Goal: Task Accomplishment & Management: Use online tool/utility

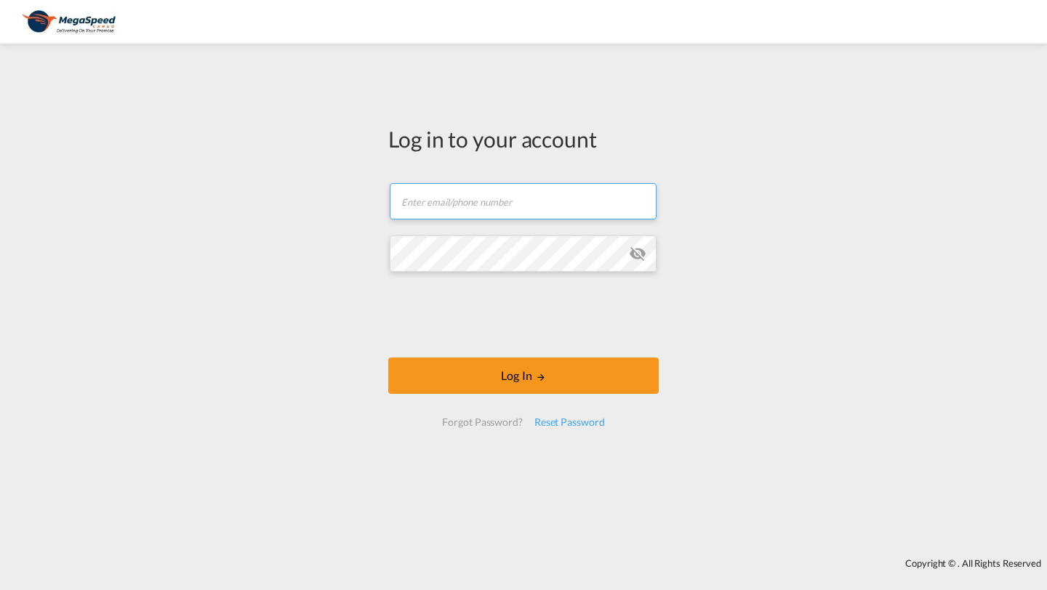
type input "[PERSON_NAME][EMAIL_ADDRESS][DOMAIN_NAME]"
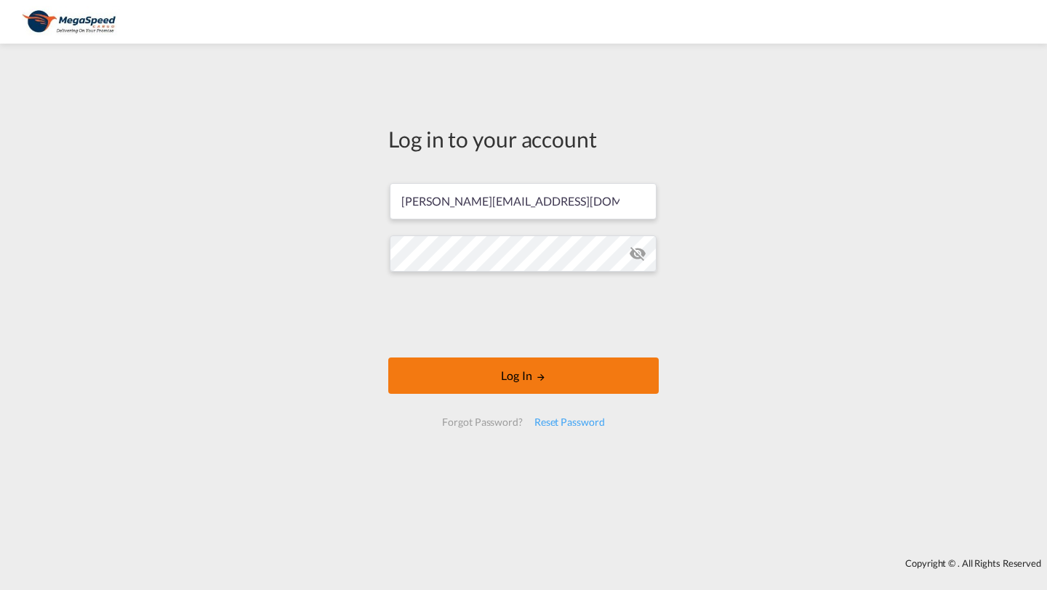
click at [436, 364] on button "Log In" at bounding box center [523, 376] width 270 height 36
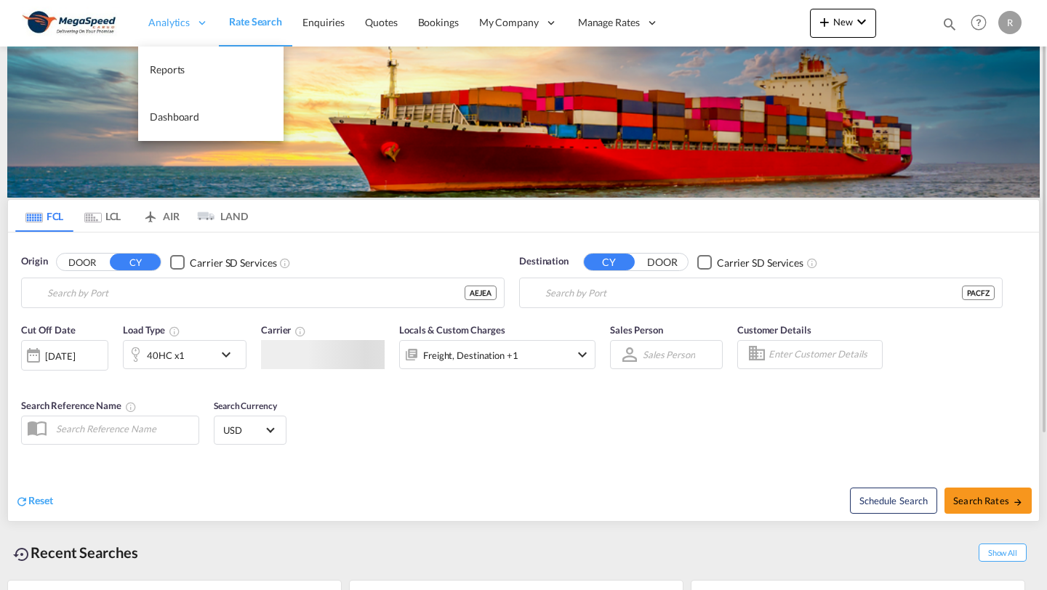
type input "[GEOGRAPHIC_DATA], [GEOGRAPHIC_DATA]"
type input "Colon Free Zone, PACFZ"
click at [172, 27] on span "Analytics" at bounding box center [168, 22] width 41 height 15
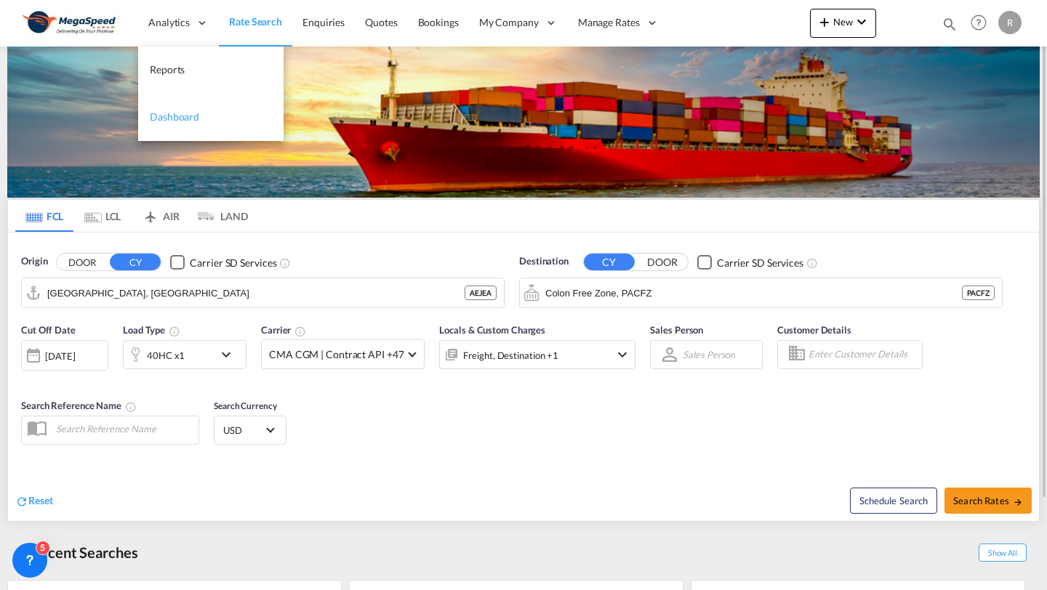
click at [161, 116] on span "Dashboard" at bounding box center [174, 117] width 49 height 12
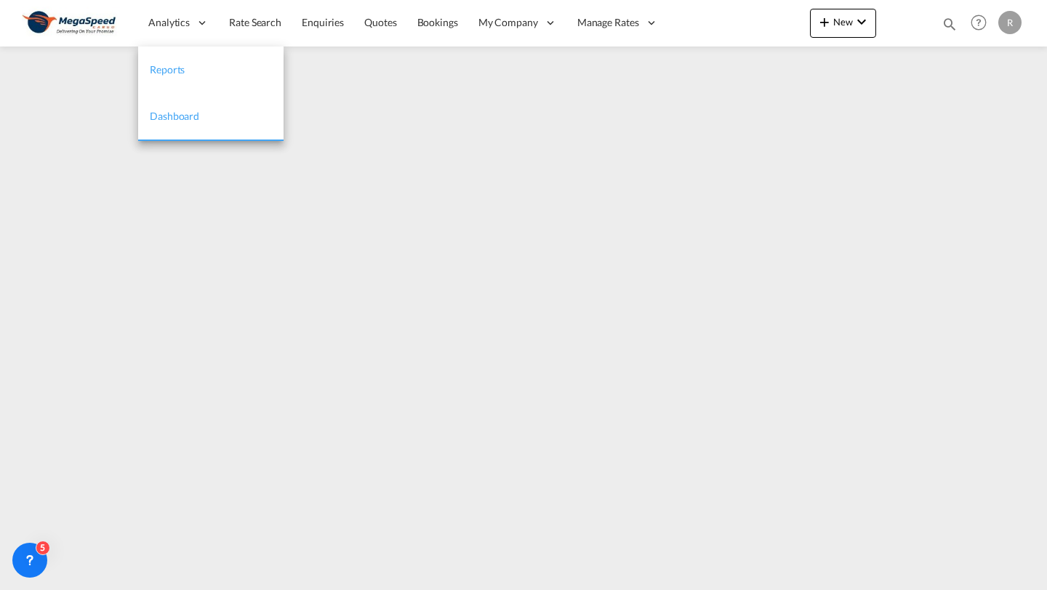
click at [175, 59] on link "Reports" at bounding box center [210, 70] width 145 height 47
